Goal: Use online tool/utility: Use online tool/utility

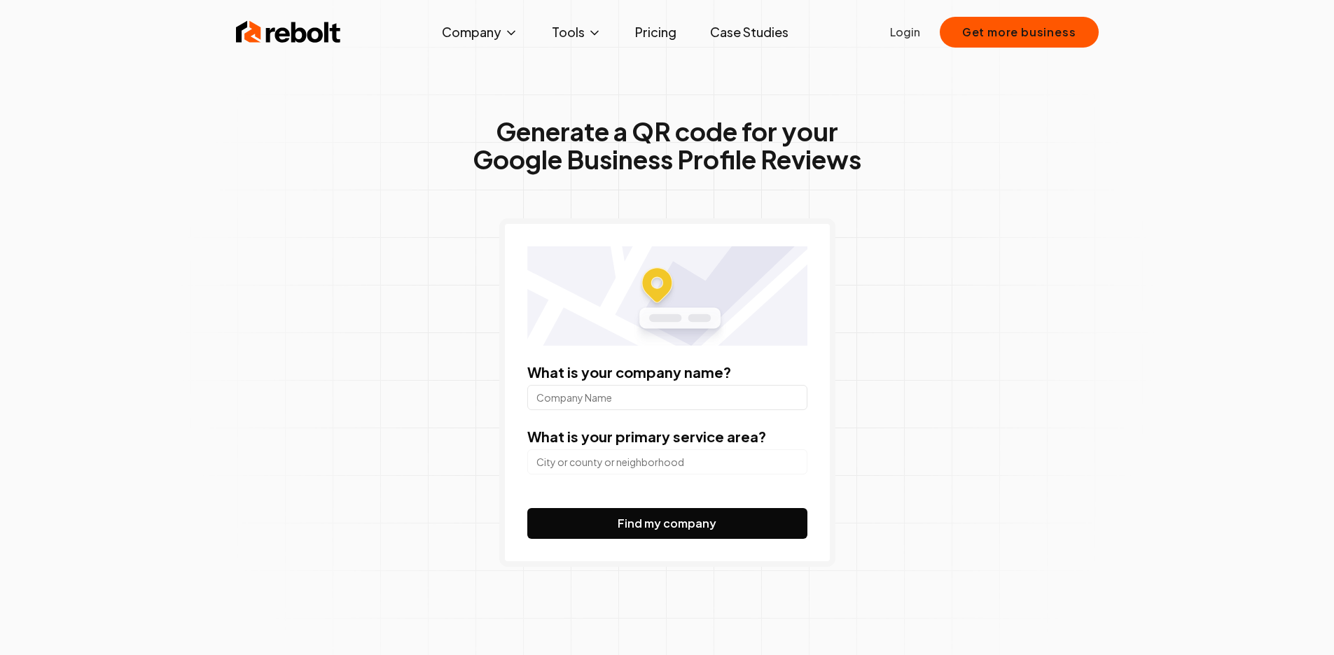
click at [688, 398] on input "What is your company name?" at bounding box center [667, 397] width 280 height 25
click at [669, 353] on div "What is your company name? Glass 4 Classic What is your primary service area? F…" at bounding box center [667, 392] width 336 height 349
click at [664, 385] on input "Glass 4 Classic" at bounding box center [667, 397] width 280 height 25
click at [644, 384] on div "What is your company name? Glass 4 Classic" at bounding box center [667, 387] width 280 height 48
click at [643, 403] on input "Glass 4 Classic" at bounding box center [667, 397] width 280 height 25
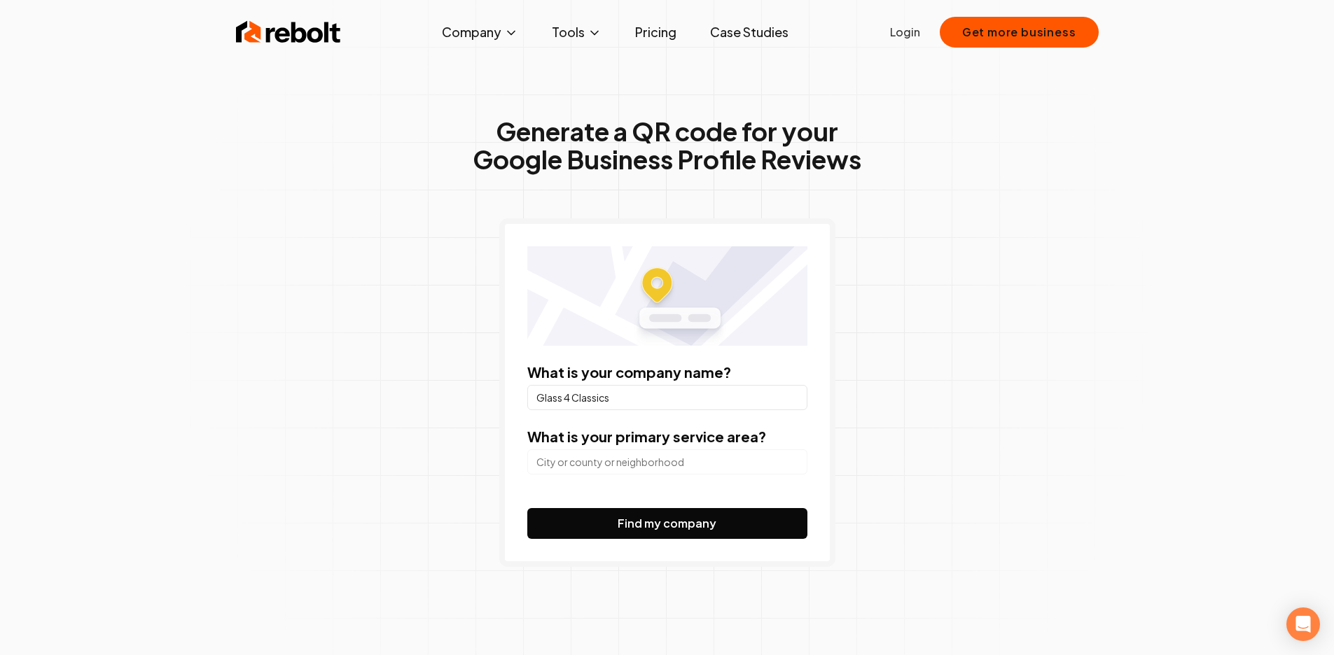
type input "Glass 4 Classics"
click at [638, 451] on input "search" at bounding box center [667, 462] width 280 height 25
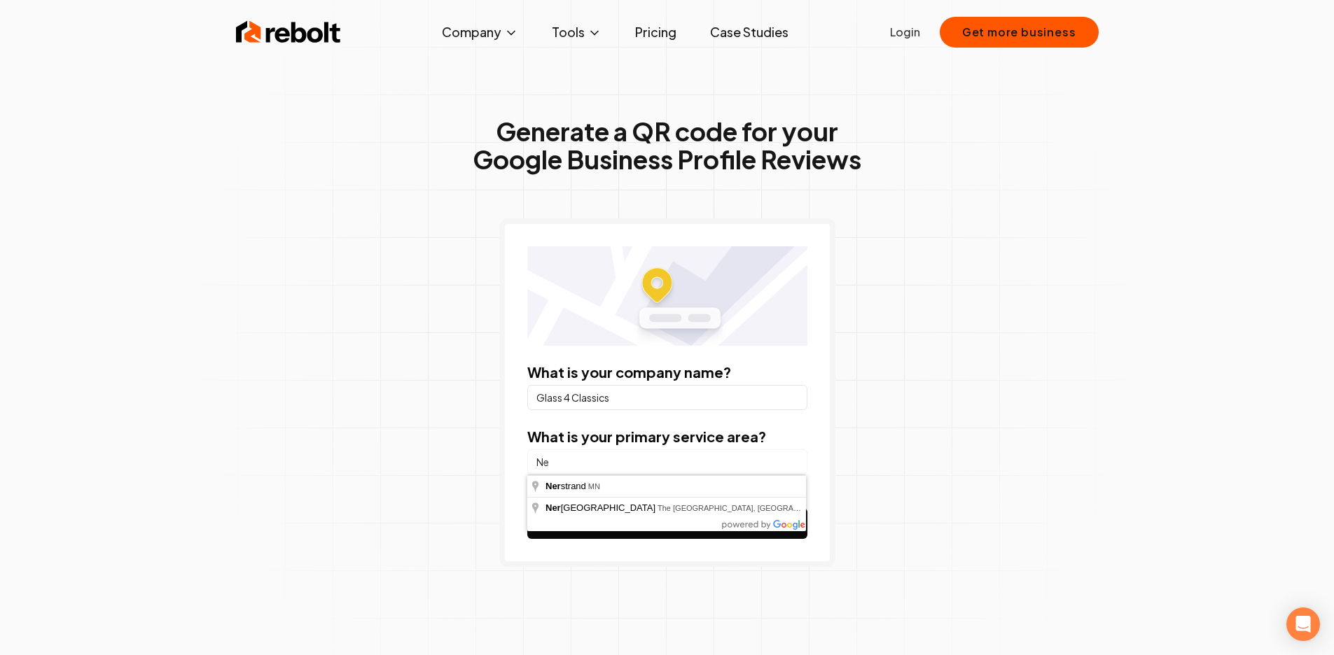
type input "N"
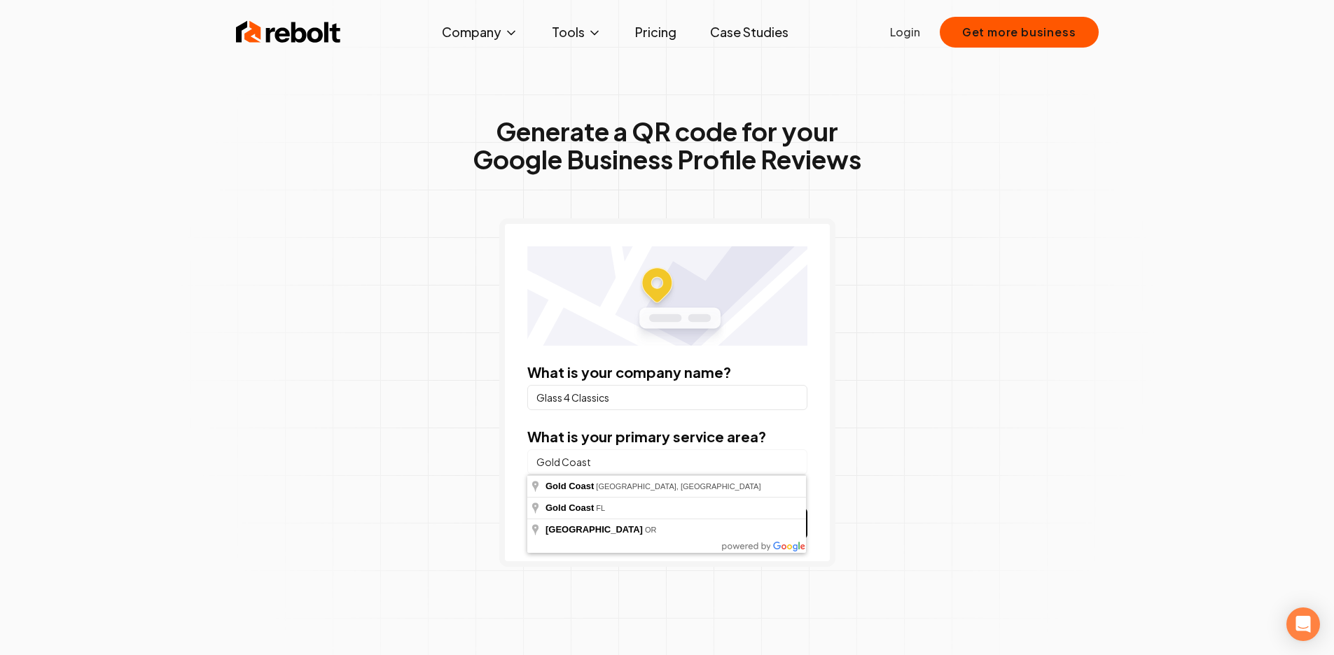
type input "Gold Coast"
click at [527, 508] on button "Find my company" at bounding box center [667, 523] width 280 height 31
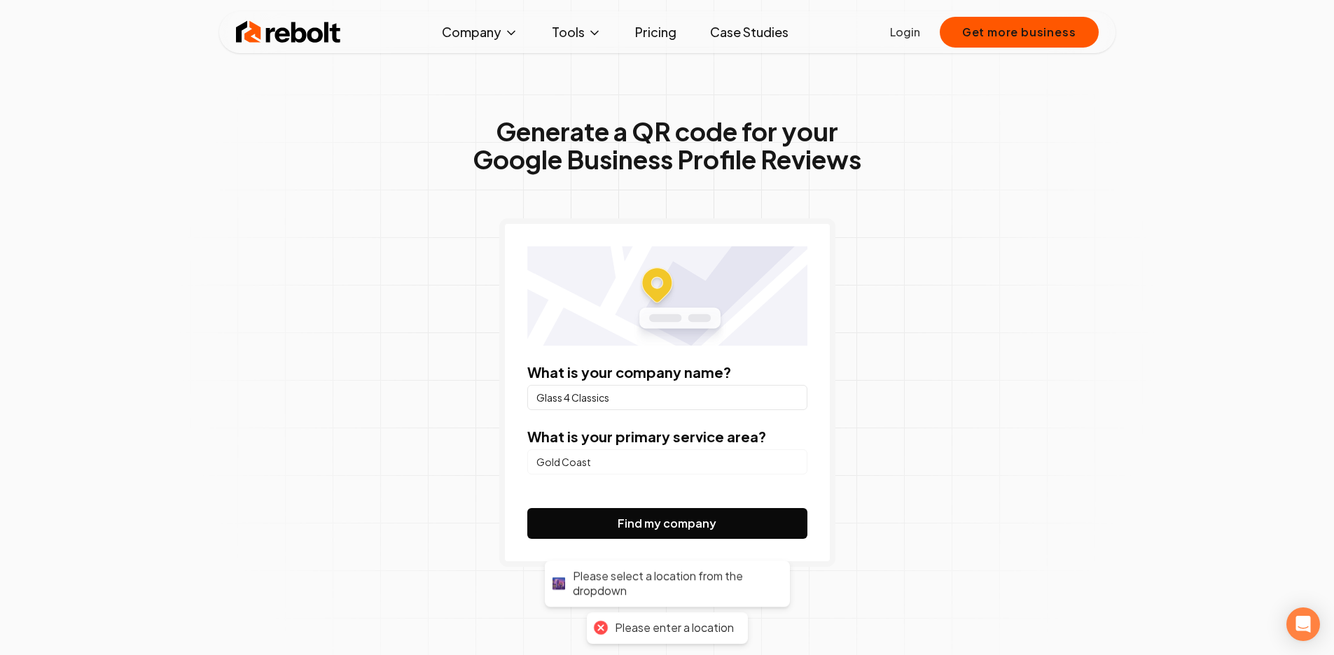
scroll to position [144, 0]
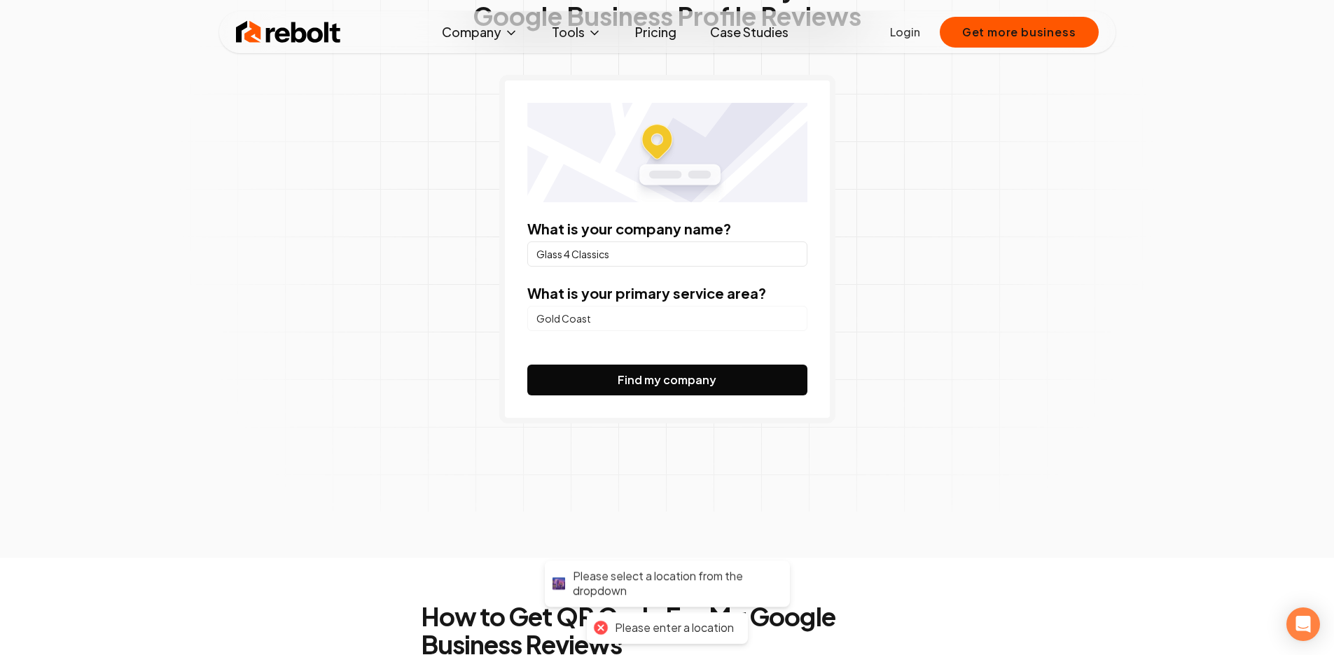
click at [697, 304] on div "Gold Coast" at bounding box center [667, 317] width 280 height 28
click at [684, 320] on input "Gold Coast" at bounding box center [667, 318] width 280 height 25
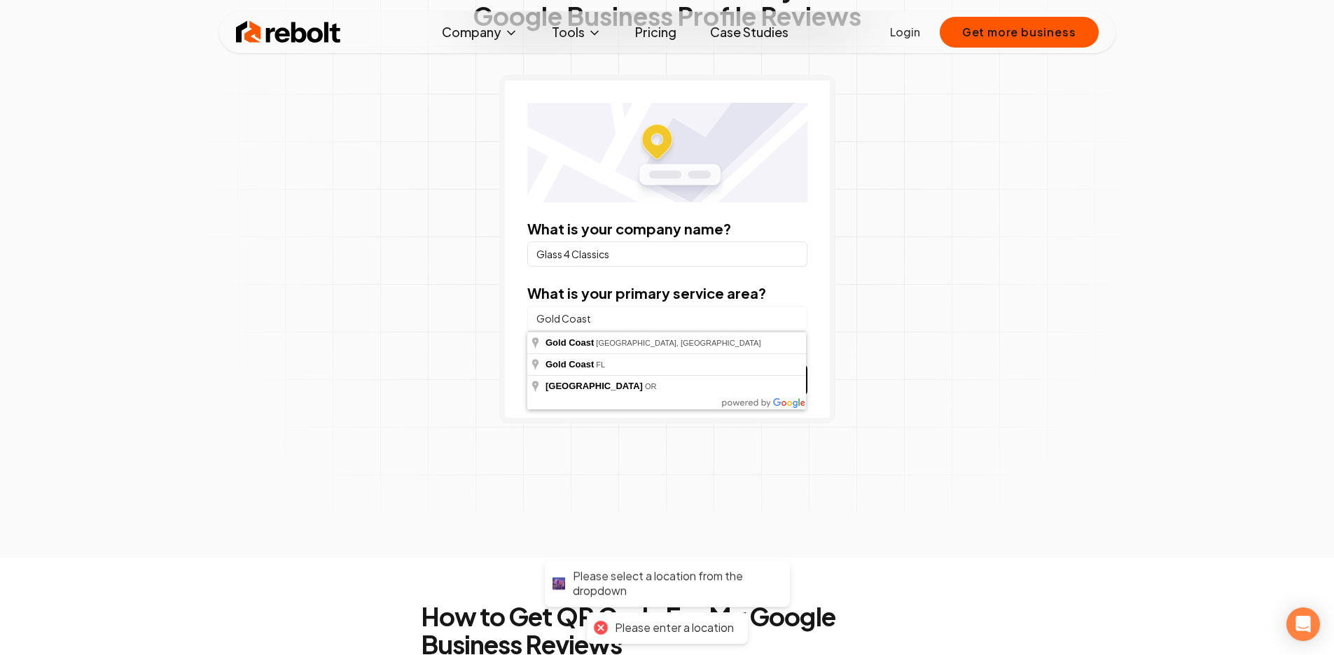
click at [684, 320] on input "Gold Coast" at bounding box center [667, 318] width 280 height 25
click at [337, 312] on div "Generate a QR code for your Google Business Profile Reviews What is your compan…" at bounding box center [667, 227] width 717 height 662
